Goal: Task Accomplishment & Management: Complete application form

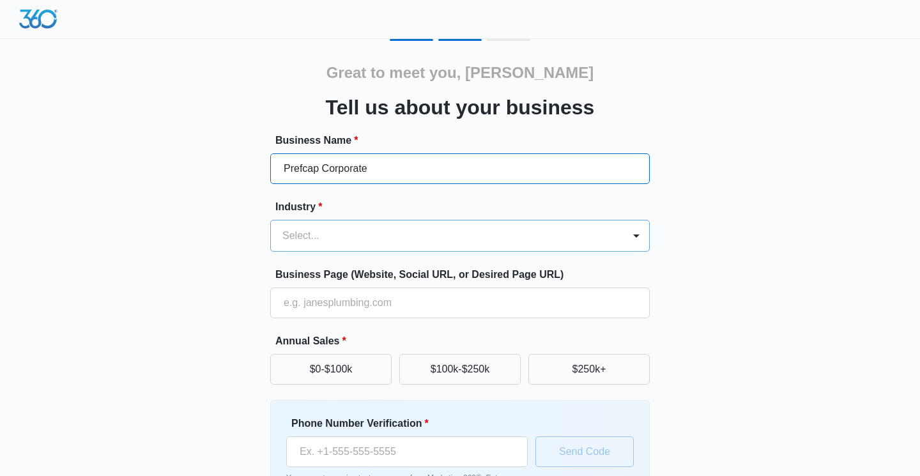
type input "Prefcap Corporate"
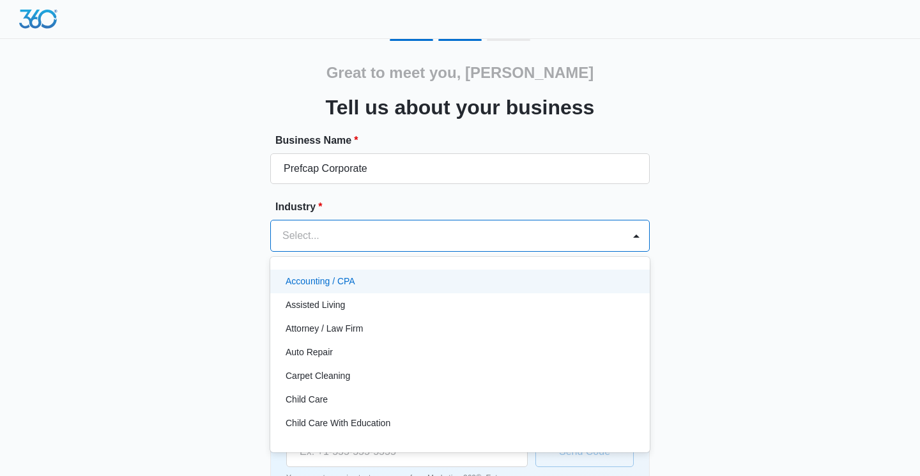
click at [428, 240] on div at bounding box center [445, 236] width 325 height 18
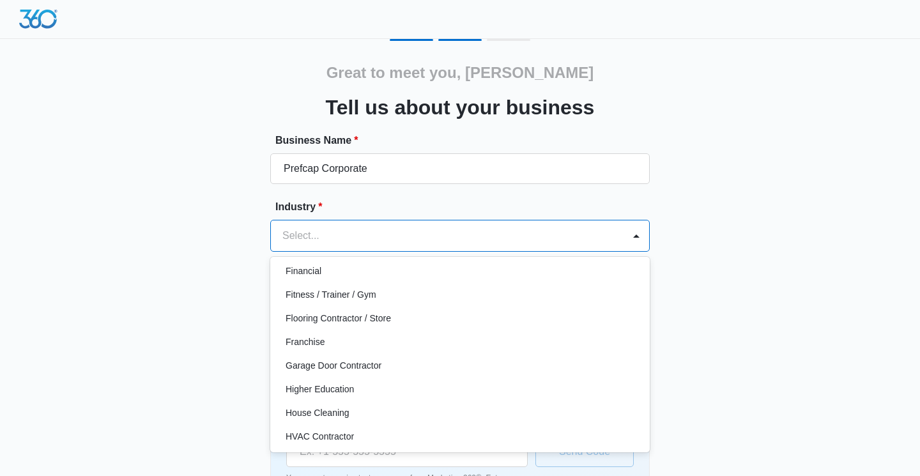
scroll to position [383, 0]
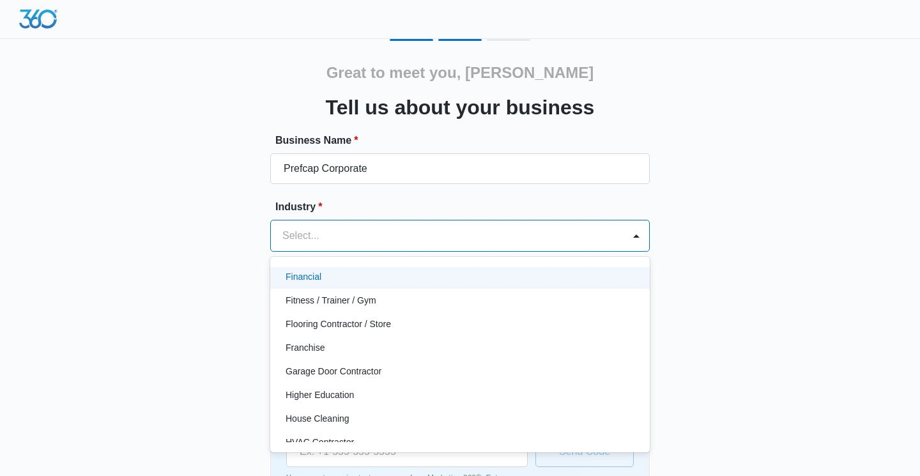
click at [326, 283] on div "Financial" at bounding box center [459, 276] width 346 height 13
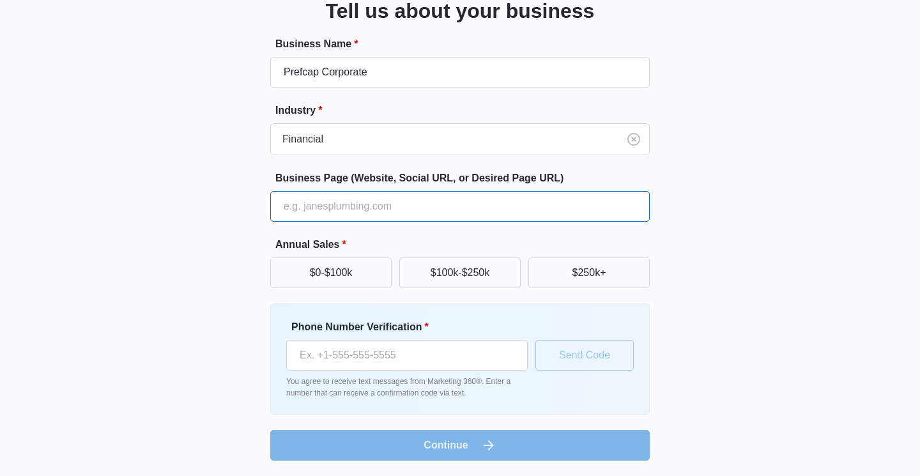
scroll to position [97, 0]
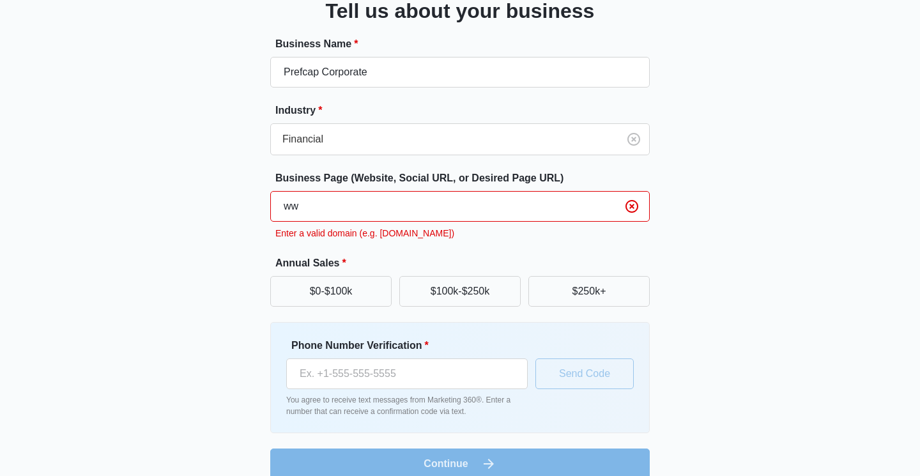
type input "w"
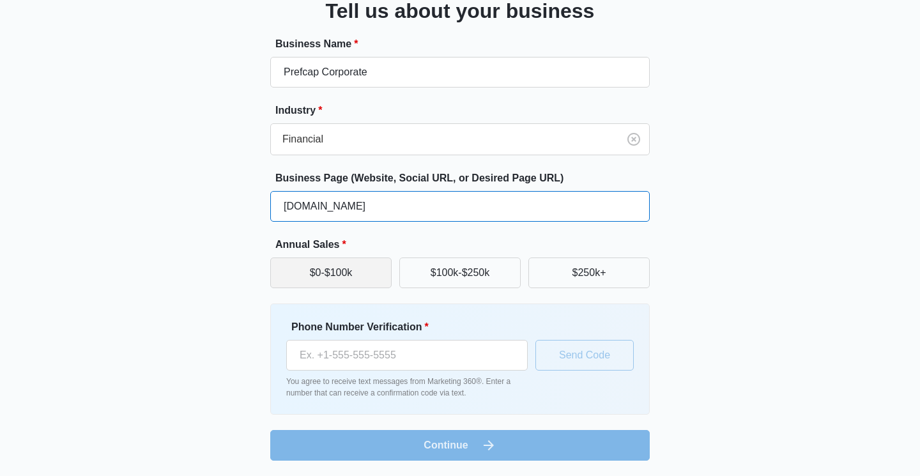
type input "[DOMAIN_NAME]"
click at [317, 279] on button "$0-$100k" at bounding box center [330, 273] width 121 height 31
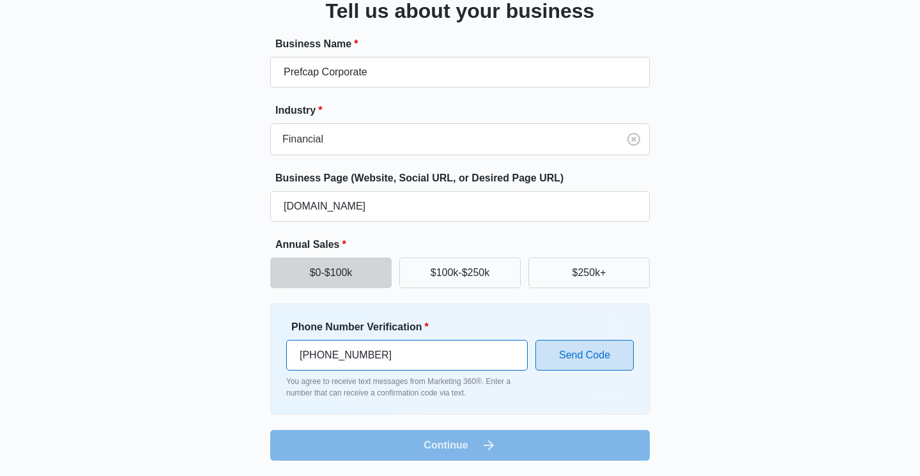
type input "(713) 291-2875"
click at [596, 361] on button "Send Code" at bounding box center [585, 355] width 98 height 31
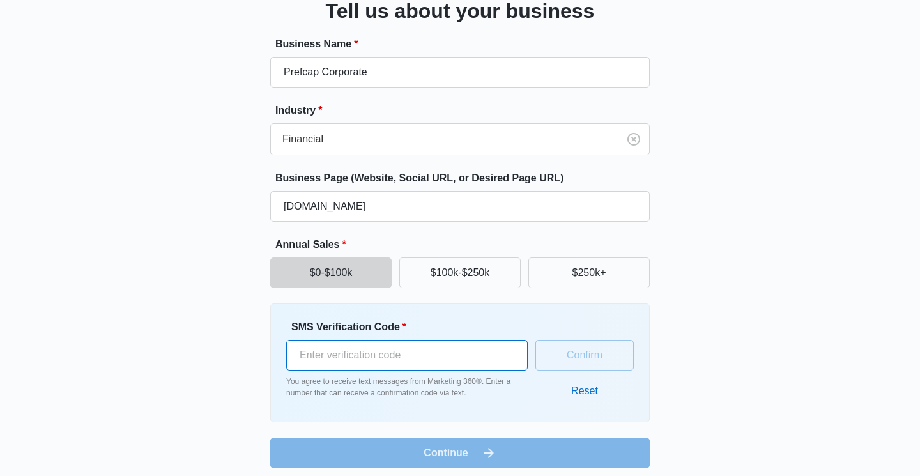
click at [470, 352] on input "SMS Verification Code *" at bounding box center [407, 355] width 242 height 31
type input "850207"
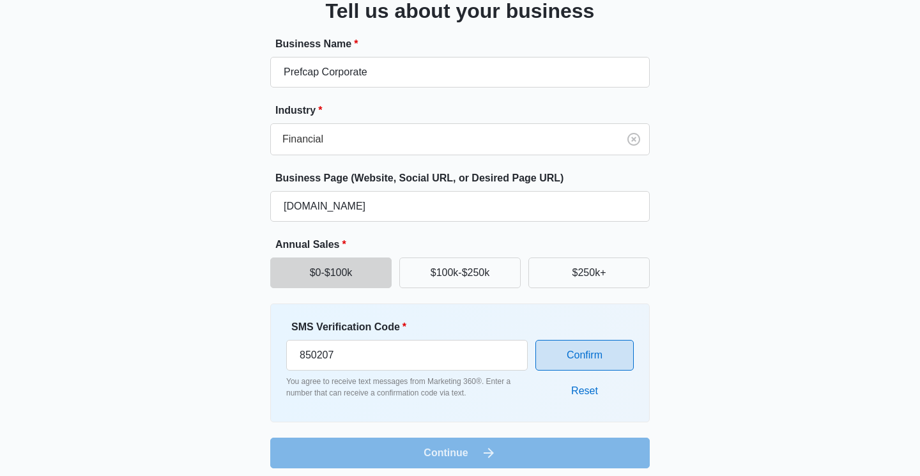
click at [593, 351] on button "Confirm" at bounding box center [585, 355] width 98 height 31
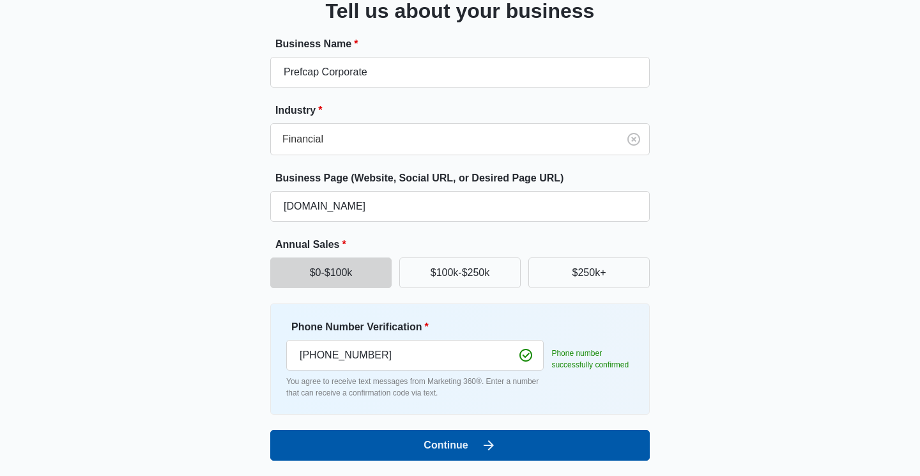
click at [470, 443] on button "Continue" at bounding box center [460, 445] width 380 height 31
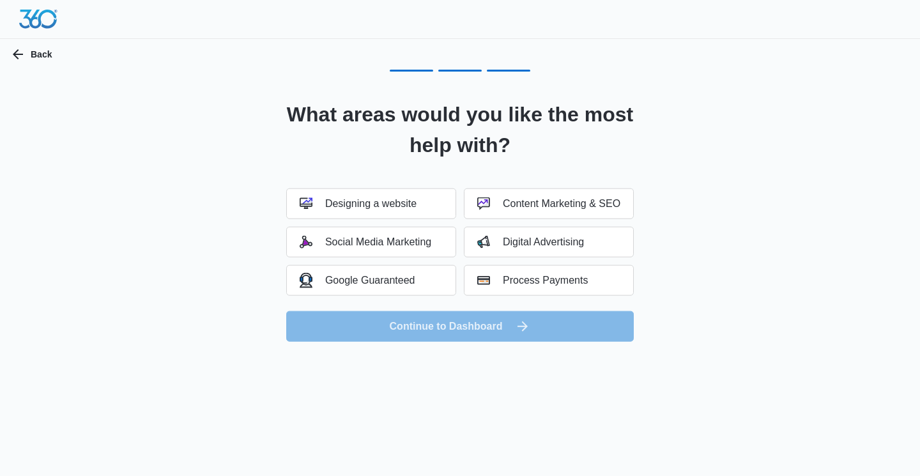
scroll to position [0, 0]
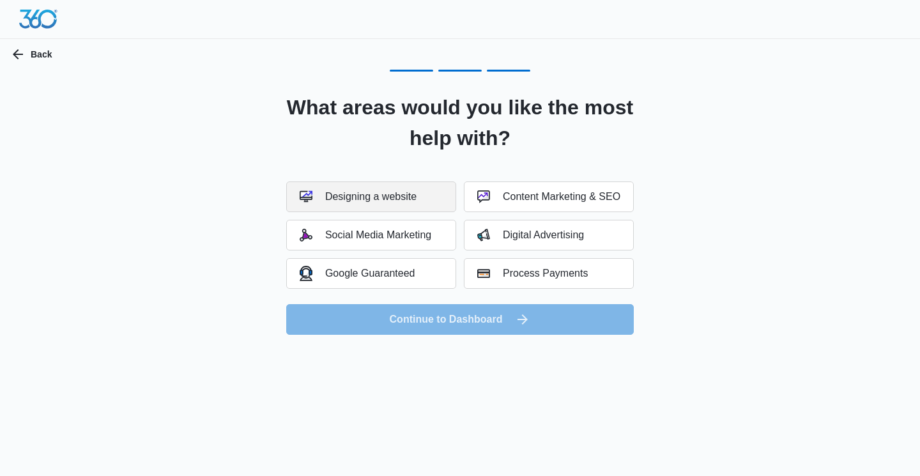
click at [366, 200] on div "Designing a website" at bounding box center [358, 196] width 117 height 13
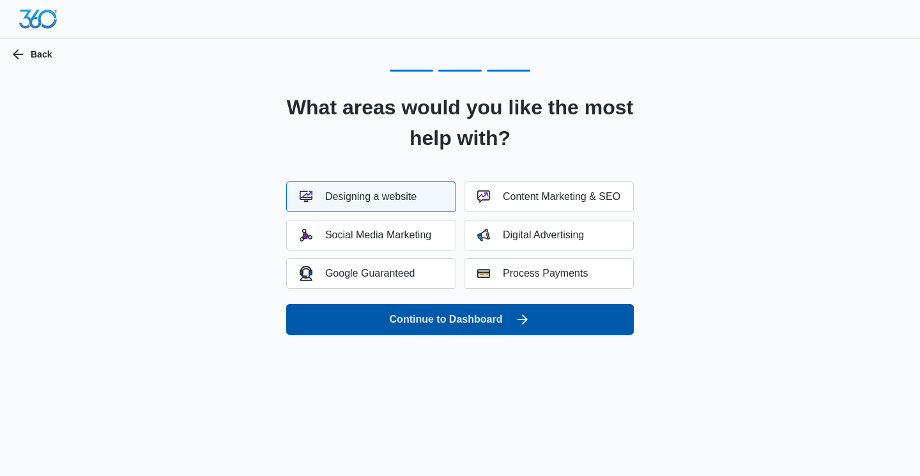
click at [439, 323] on button "Continue to Dashboard" at bounding box center [460, 319] width 348 height 31
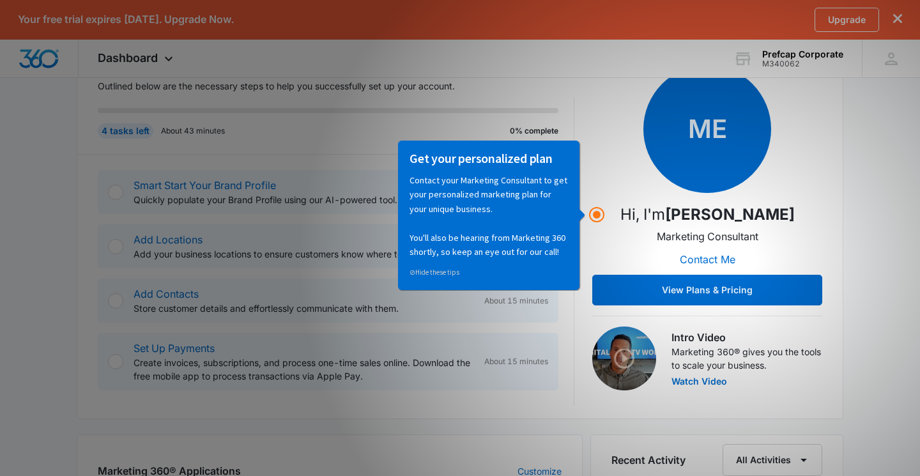
scroll to position [203, 0]
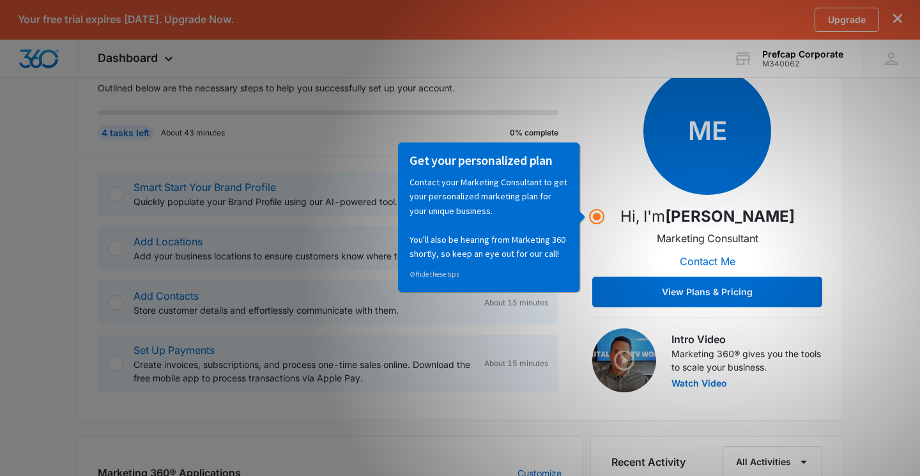
click at [841, 229] on div "Getting Started Outlined below are the necessary steps to help you successfully…" at bounding box center [460, 232] width 767 height 378
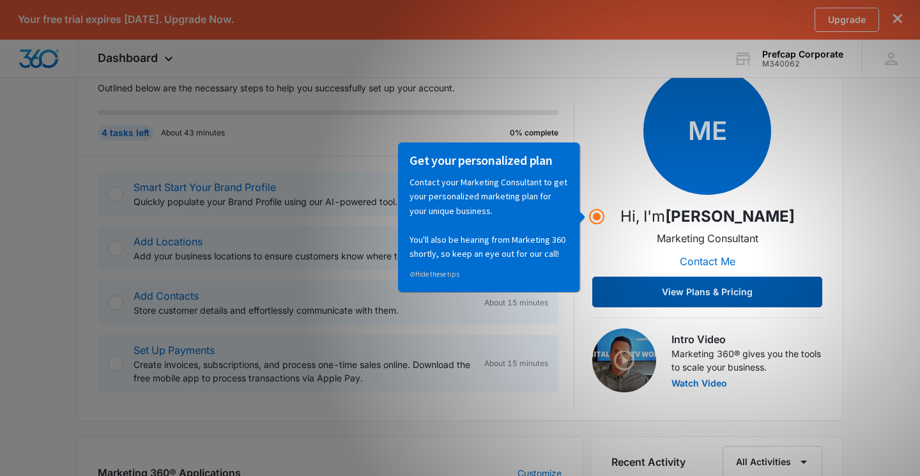
click at [725, 290] on button "View Plans & Pricing" at bounding box center [708, 292] width 230 height 31
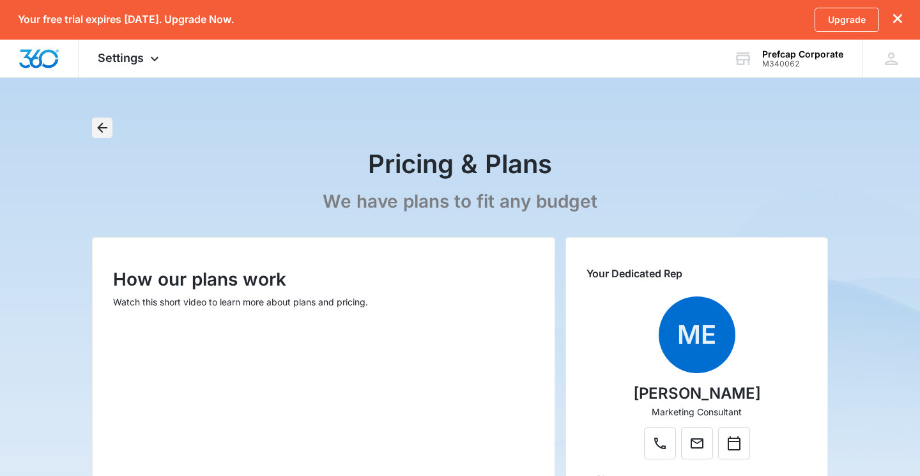
click at [99, 130] on icon "Back" at bounding box center [102, 127] width 15 height 15
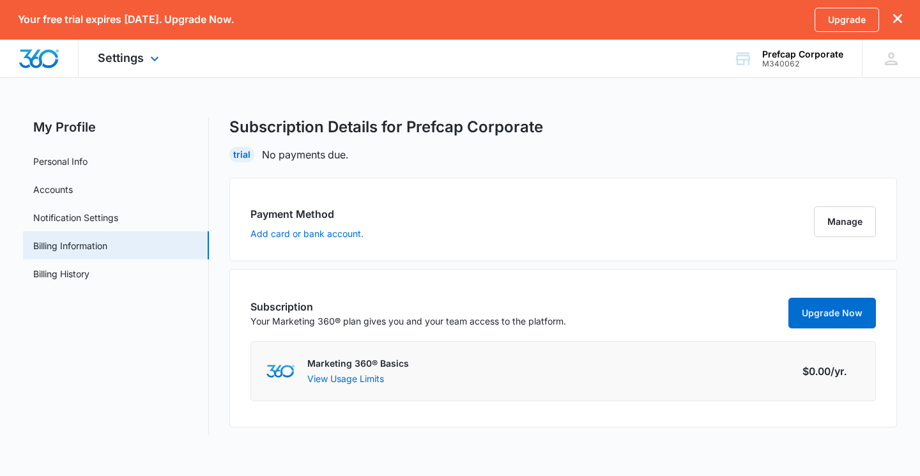
click at [50, 49] on img "Dashboard" at bounding box center [39, 58] width 41 height 19
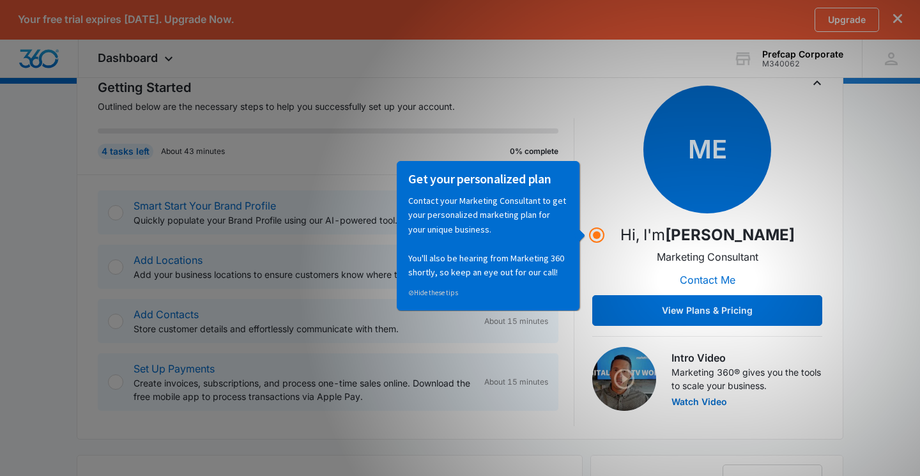
scroll to position [195, 0]
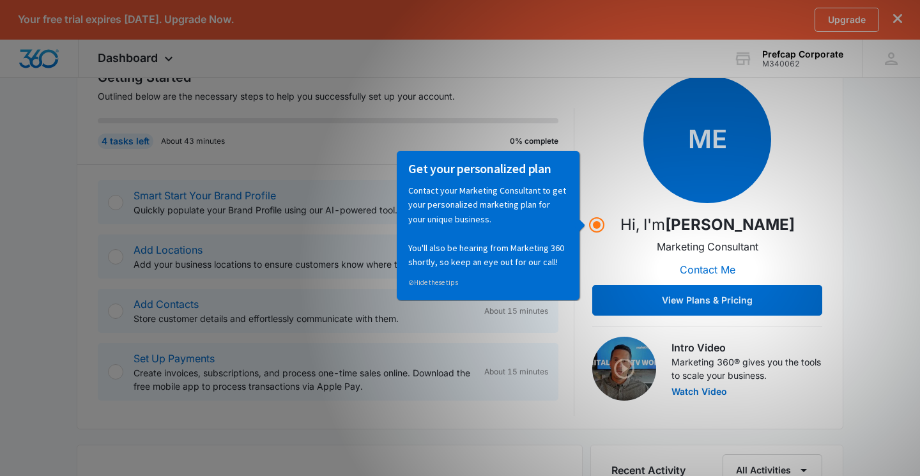
click at [19, 316] on div "To continue using Marketing 360®, click the verification link sent to [EMAIL_AD…" at bounding box center [460, 472] width 920 height 1149
click at [598, 225] on circle "Hotspot (open by clicking or pressing space/enter)" at bounding box center [597, 225] width 12 height 12
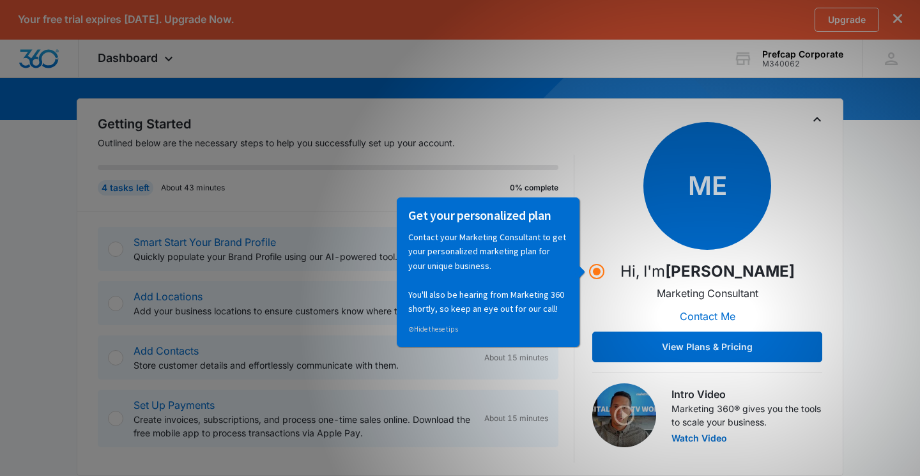
scroll to position [145, 0]
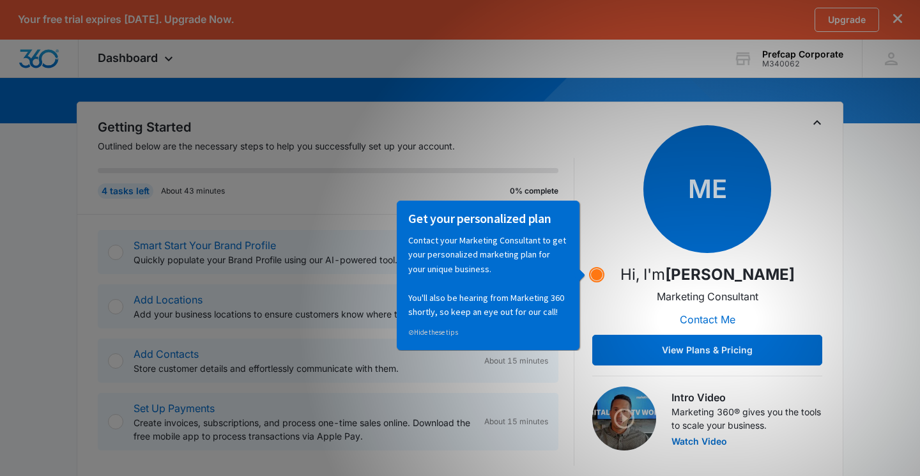
click at [600, 274] on circle "Hotspot (open by clicking or pressing space/enter)" at bounding box center [597, 275] width 12 height 12
click at [715, 298] on p "Marketing Consultant" at bounding box center [708, 296] width 102 height 15
click at [715, 304] on button "Contact Me" at bounding box center [707, 319] width 81 height 31
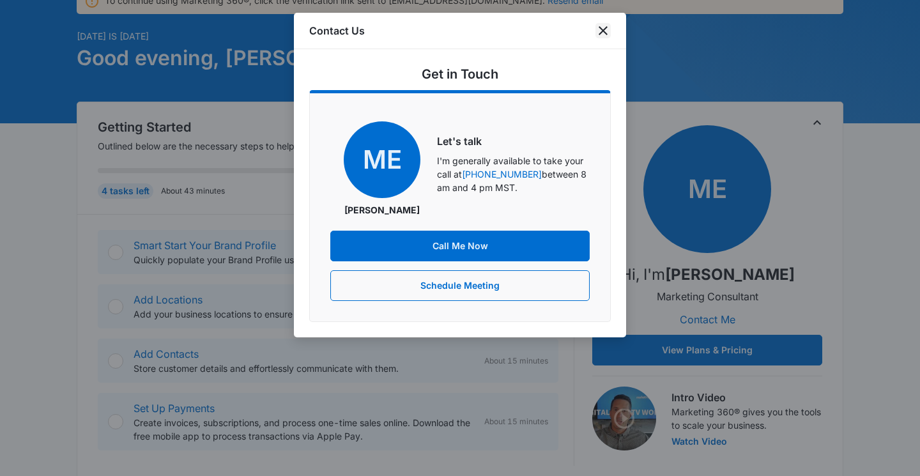
click at [606, 27] on icon "close" at bounding box center [603, 30] width 9 height 9
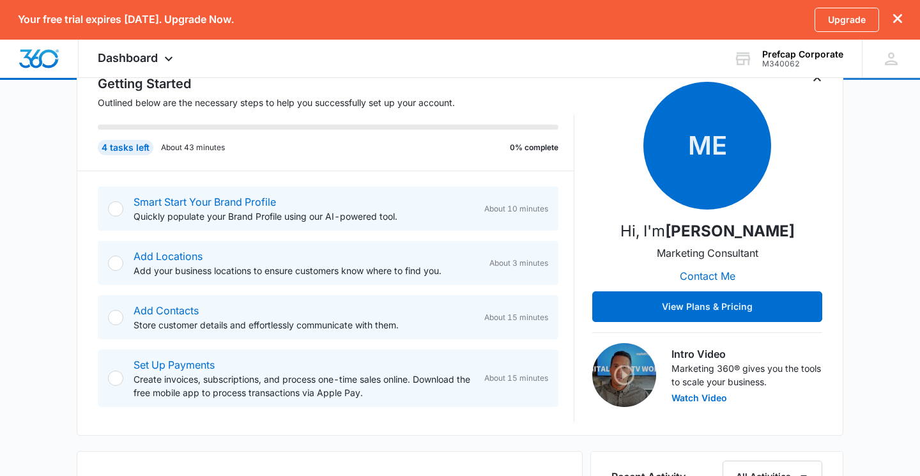
scroll to position [196, 0]
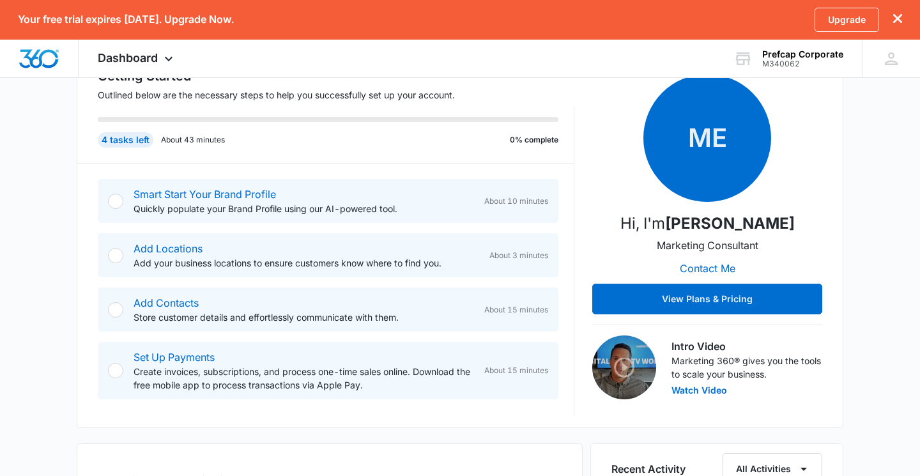
click at [116, 199] on div at bounding box center [115, 201] width 15 height 15
click at [116, 204] on div at bounding box center [115, 201] width 15 height 15
click at [116, 203] on div at bounding box center [115, 201] width 15 height 15
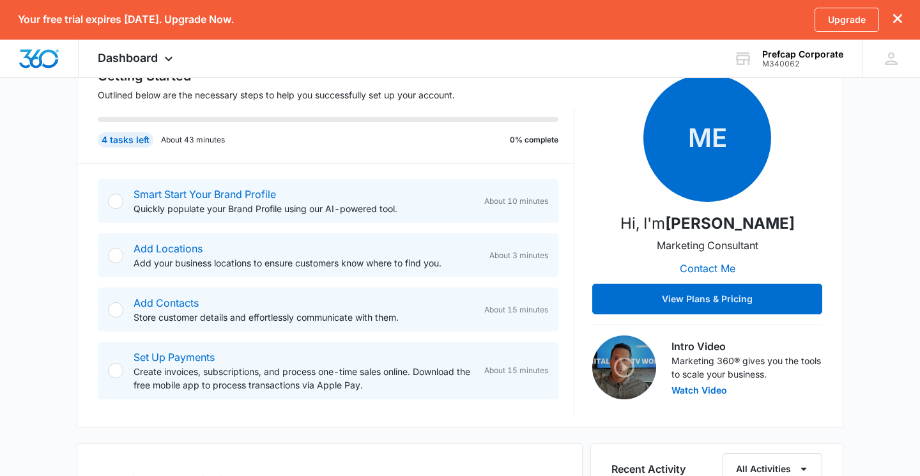
click at [116, 203] on div at bounding box center [115, 201] width 15 height 15
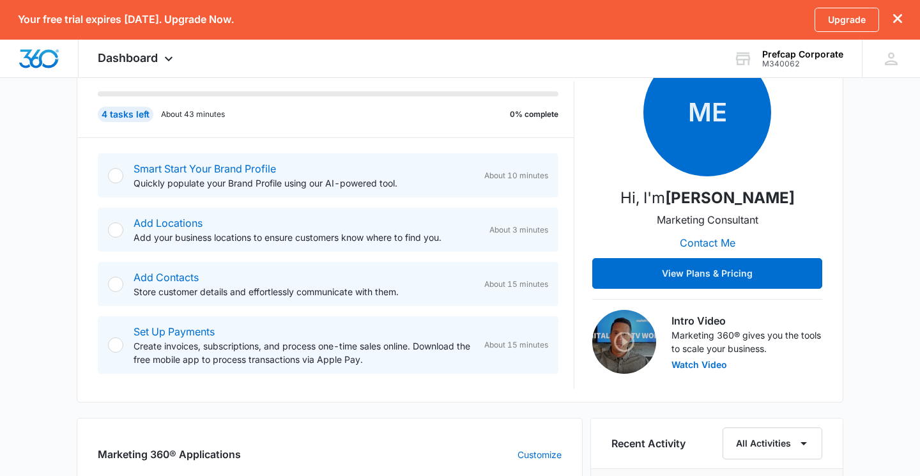
scroll to position [10, 0]
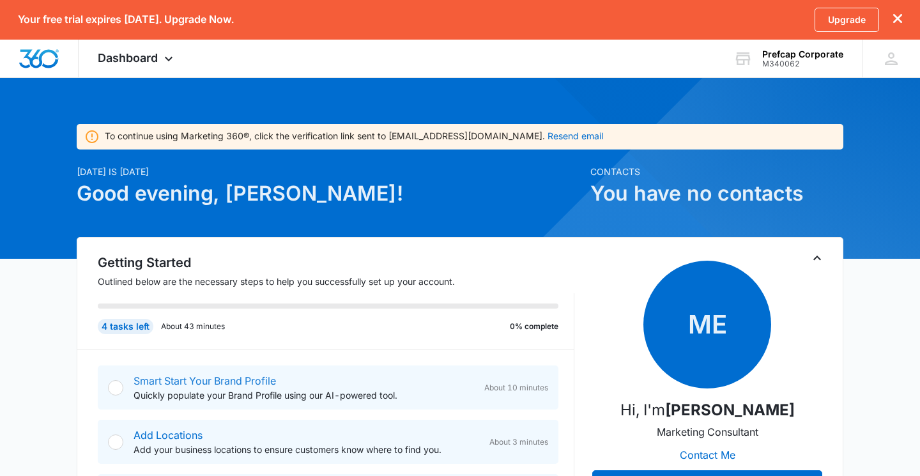
click at [185, 382] on link "Smart Start Your Brand Profile" at bounding box center [205, 381] width 143 height 13
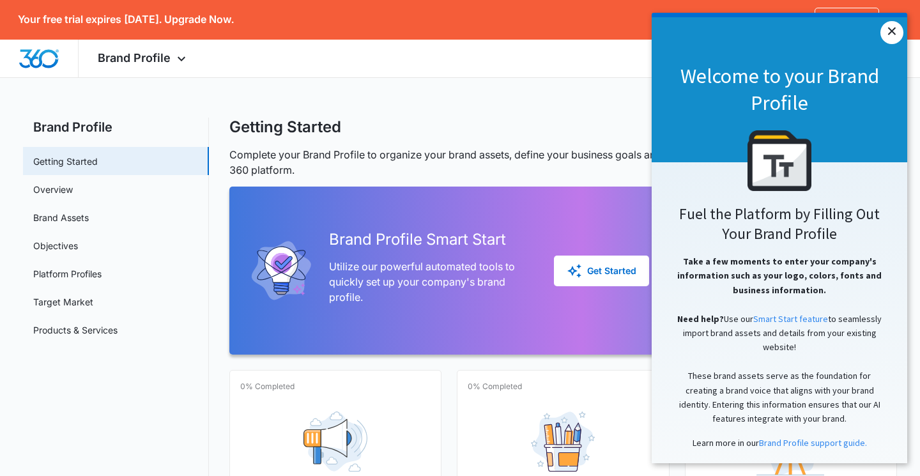
click at [896, 35] on link "×" at bounding box center [892, 32] width 23 height 23
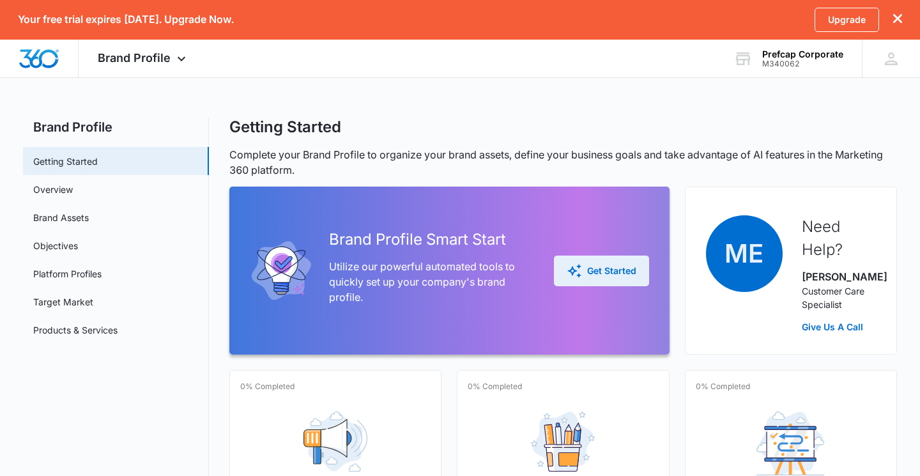
click at [631, 264] on div "Get Started" at bounding box center [602, 270] width 70 height 15
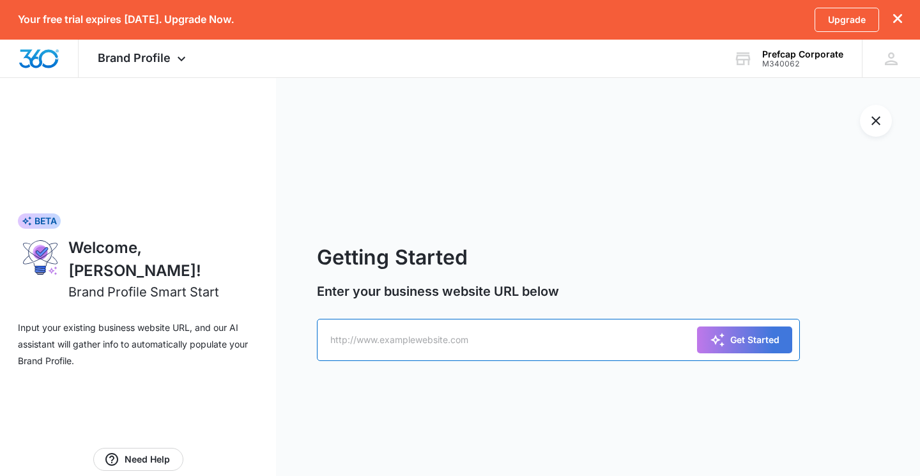
click at [534, 338] on input "text" at bounding box center [558, 340] width 483 height 42
type input "[DOMAIN_NAME]"
click at [745, 339] on button "Get Started" at bounding box center [744, 340] width 95 height 27
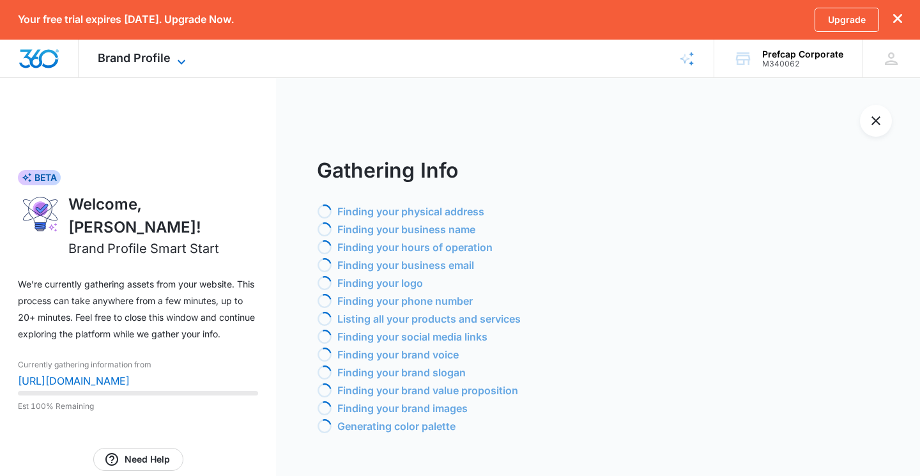
click at [183, 61] on icon at bounding box center [182, 61] width 8 height 4
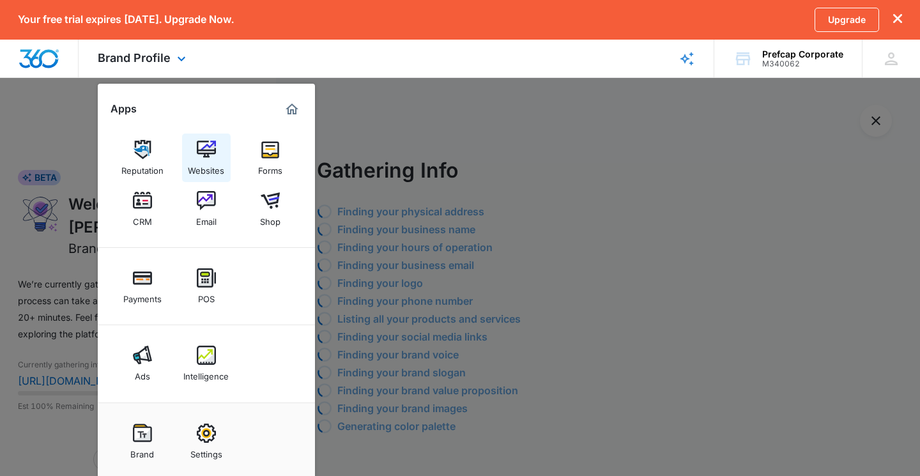
click at [210, 165] on div "Websites" at bounding box center [206, 167] width 36 height 17
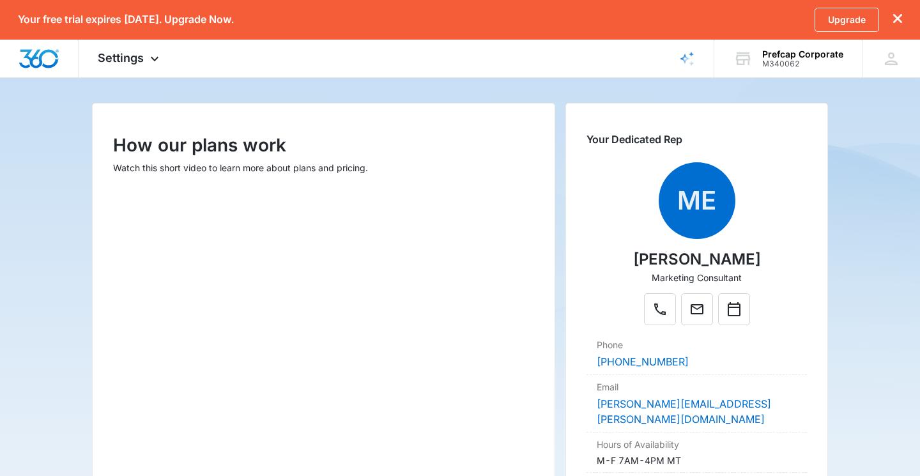
scroll to position [132, 0]
